Goal: Task Accomplishment & Management: Manage account settings

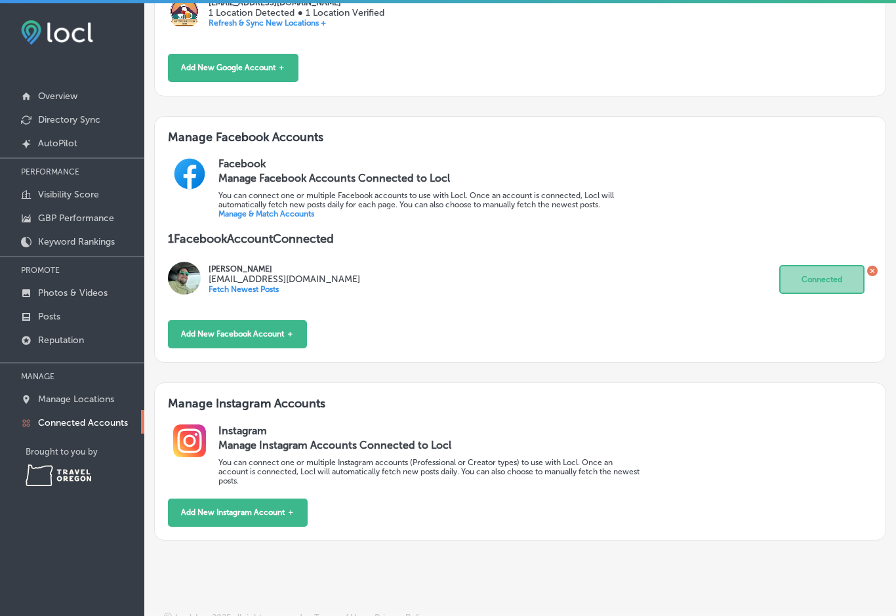
scroll to position [291, 0]
click at [299, 524] on button "Add New Instagram Account ＋" at bounding box center [238, 513] width 140 height 28
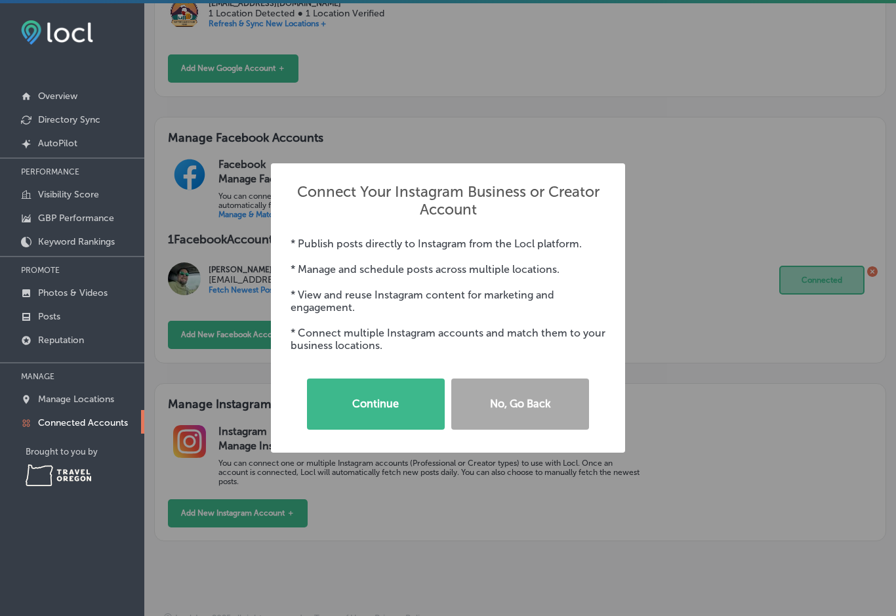
click at [413, 406] on button "Continue" at bounding box center [376, 404] width 138 height 51
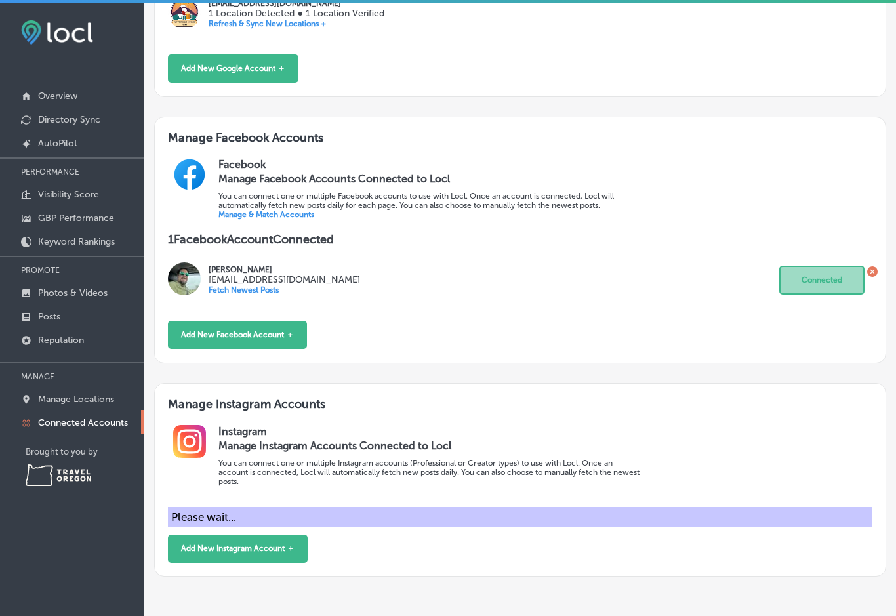
click at [439, 527] on div "Please wait..." at bounding box center [520, 517] width 704 height 20
click at [415, 551] on div "Add New Instagram Account ＋" at bounding box center [520, 549] width 704 height 28
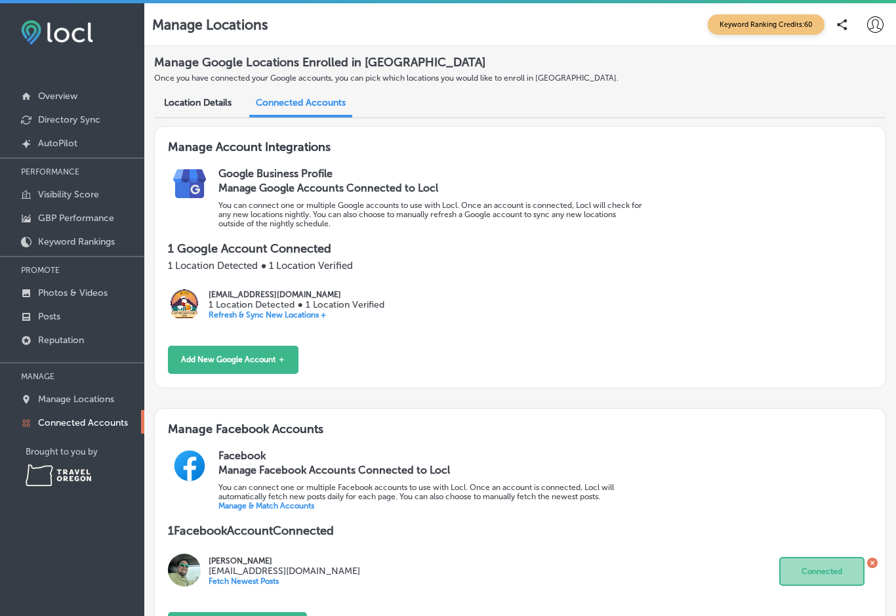
scroll to position [0, 0]
click at [52, 101] on p "Overview" at bounding box center [57, 96] width 39 height 11
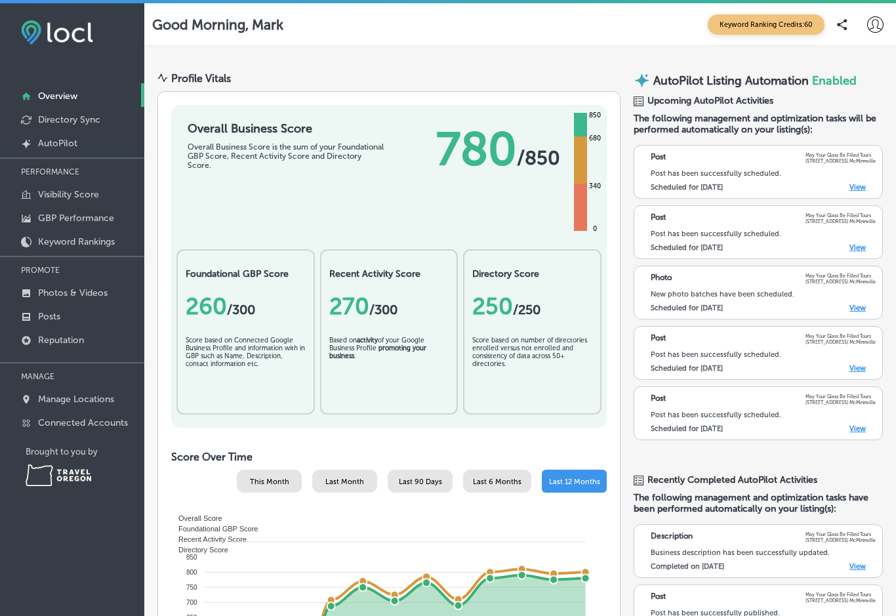
click at [105, 247] on p "Keyword Rankings" at bounding box center [76, 241] width 77 height 11
